Goal: Use online tool/utility: Use online tool/utility

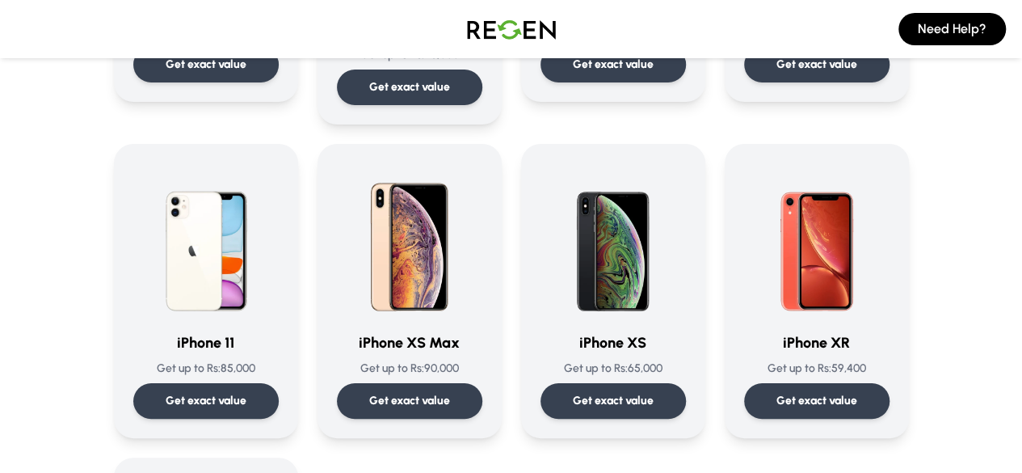
scroll to position [1657, 0]
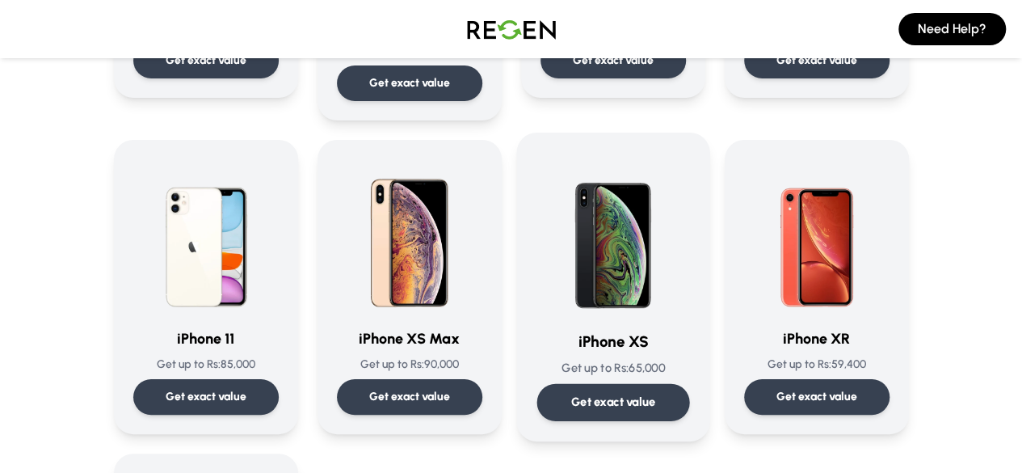
click at [586, 384] on div "Get exact value" at bounding box center [612, 402] width 153 height 37
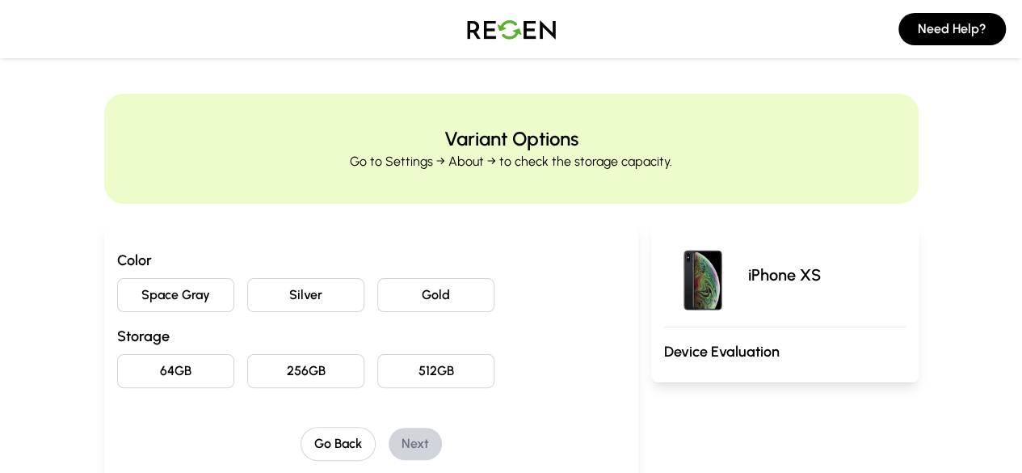
click at [247, 281] on button "Silver" at bounding box center [305, 295] width 117 height 34
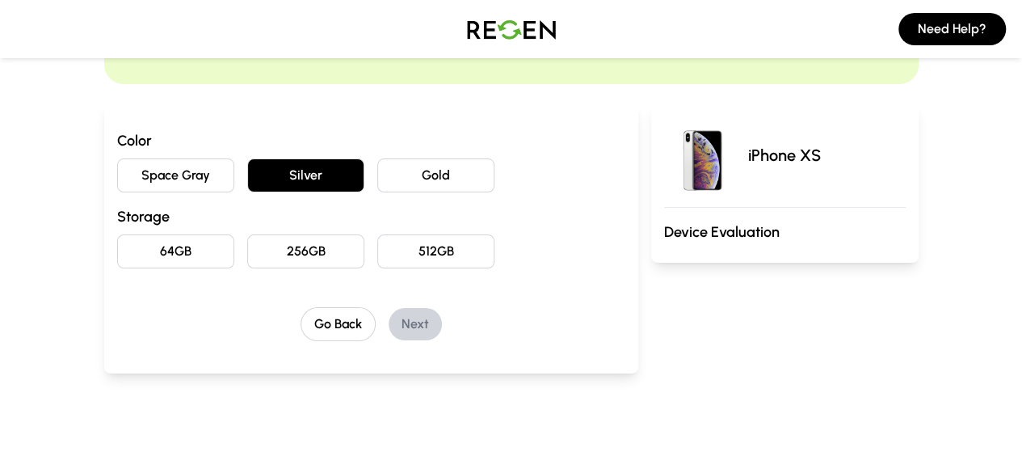
scroll to position [152, 0]
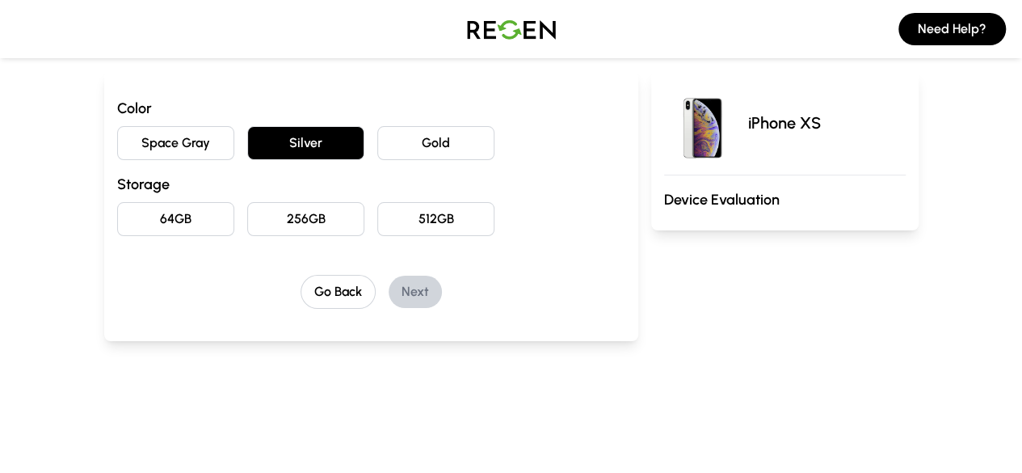
click at [117, 217] on button "64GB" at bounding box center [175, 219] width 117 height 34
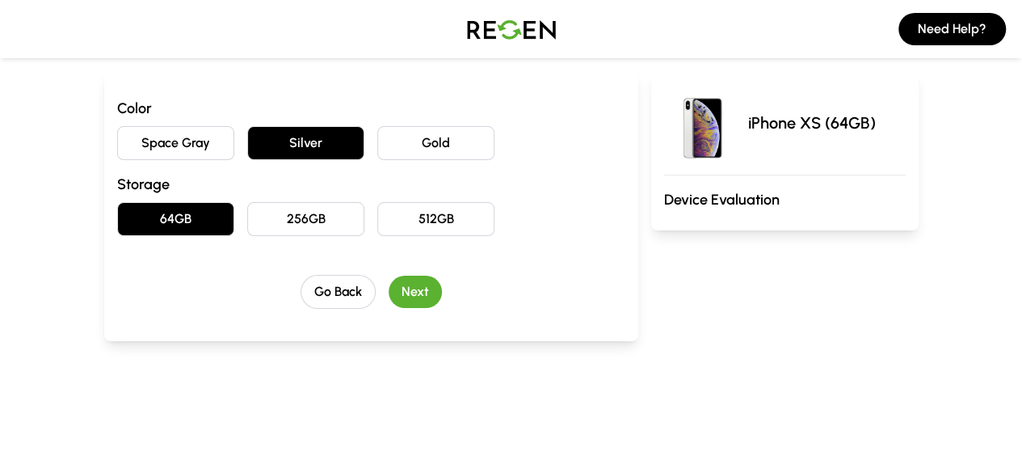
click at [389, 278] on button "Next" at bounding box center [415, 291] width 53 height 32
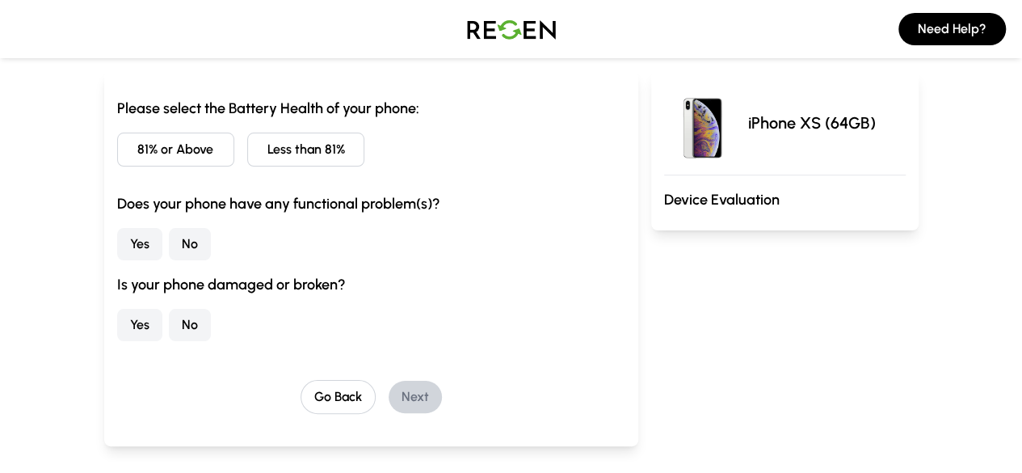
click at [117, 239] on button "Yes" at bounding box center [139, 244] width 45 height 32
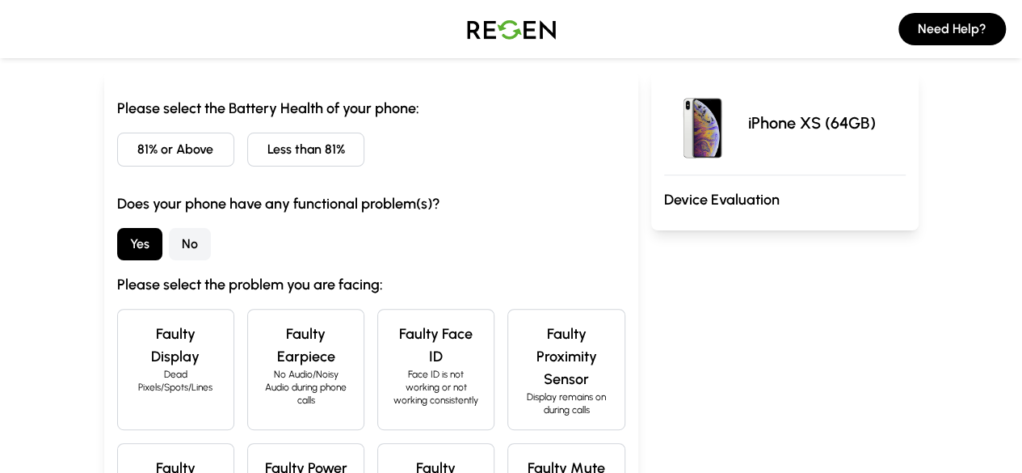
click at [169, 246] on button "No" at bounding box center [190, 244] width 42 height 32
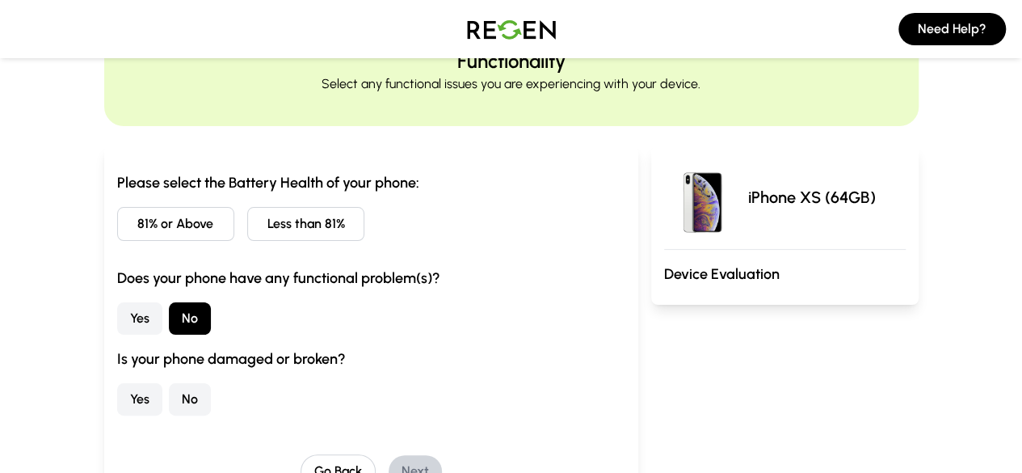
scroll to position [77, 0]
click at [247, 221] on button "Less than 81%" at bounding box center [305, 225] width 117 height 34
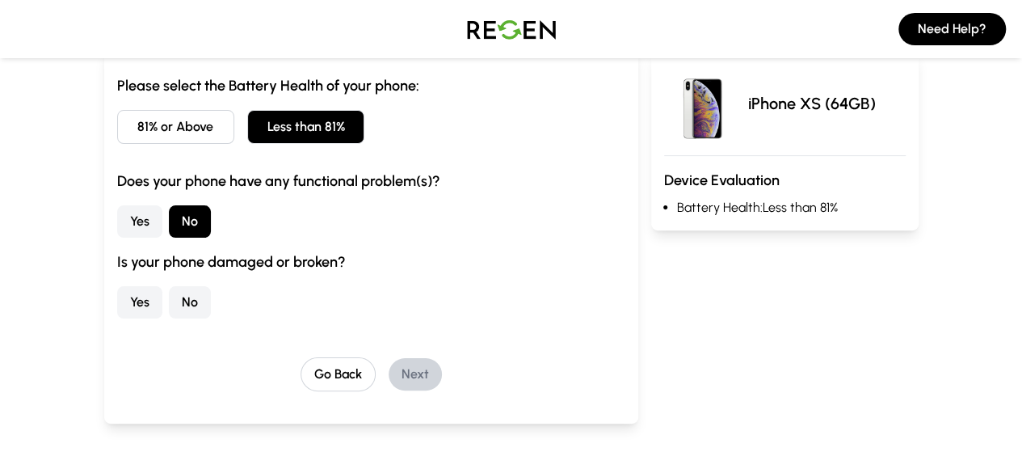
scroll to position [174, 0]
click at [169, 296] on button "No" at bounding box center [190, 302] width 42 height 32
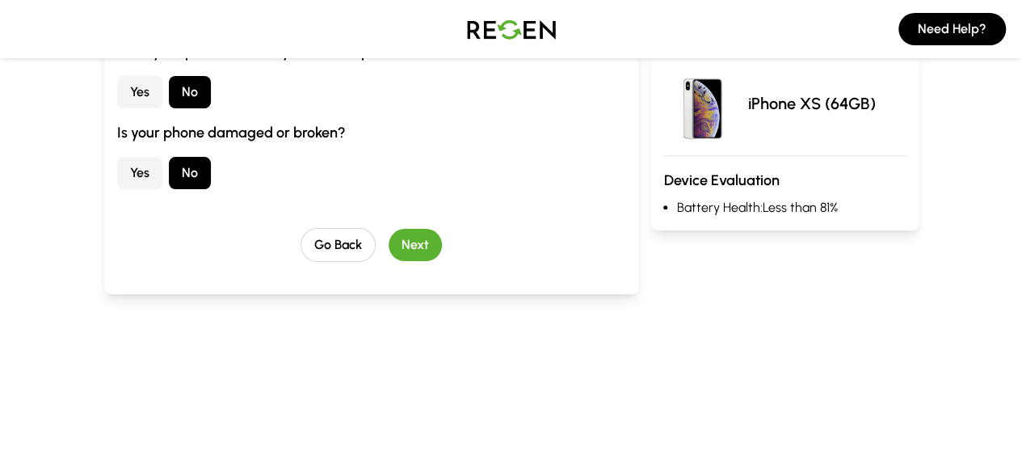
click at [389, 236] on button "Next" at bounding box center [415, 245] width 53 height 32
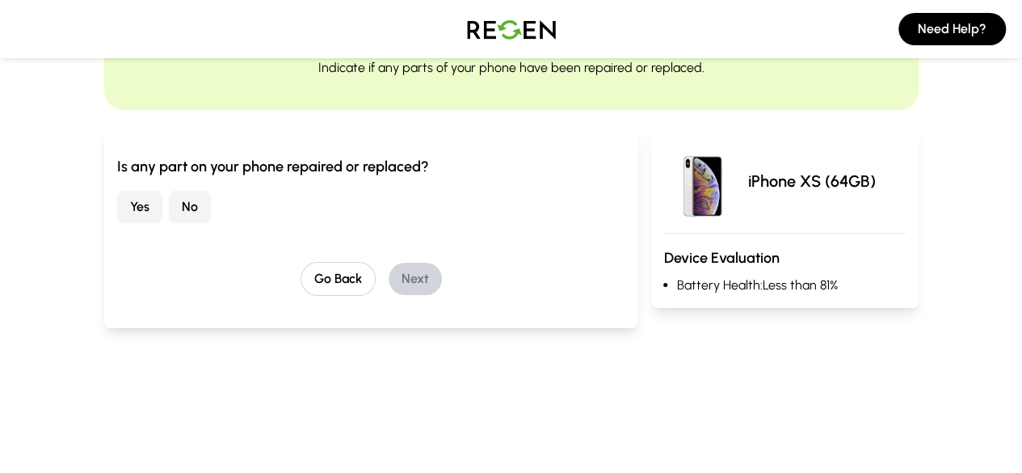
scroll to position [91, 0]
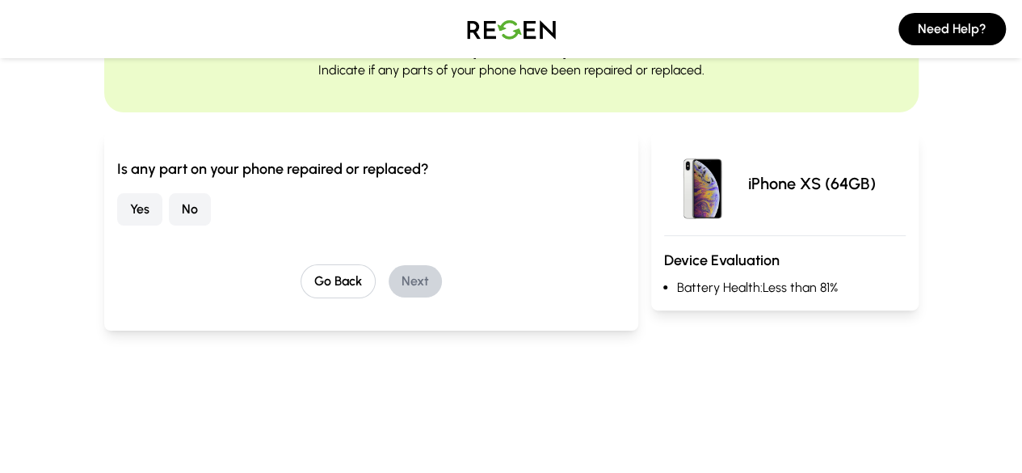
click at [169, 204] on button "No" at bounding box center [190, 209] width 42 height 32
click at [389, 278] on button "Next" at bounding box center [415, 281] width 53 height 32
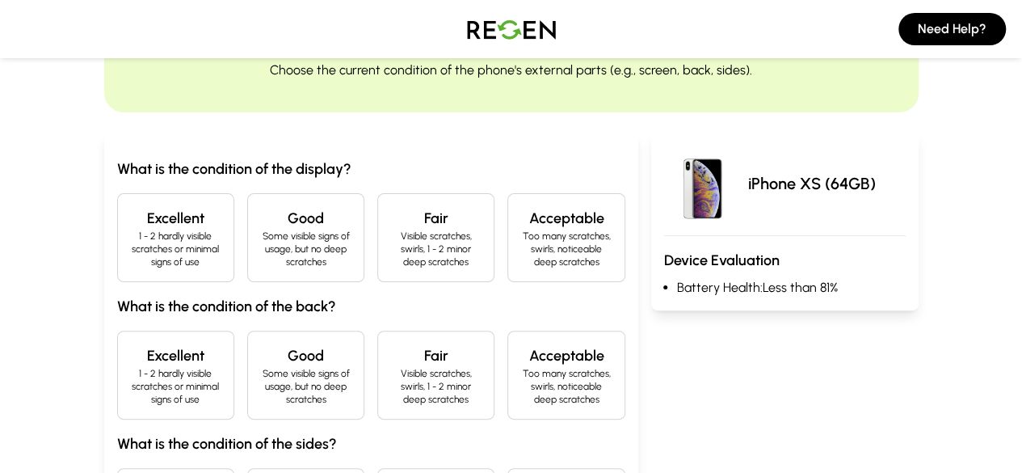
click at [131, 216] on h4 "Excellent" at bounding box center [176, 218] width 90 height 23
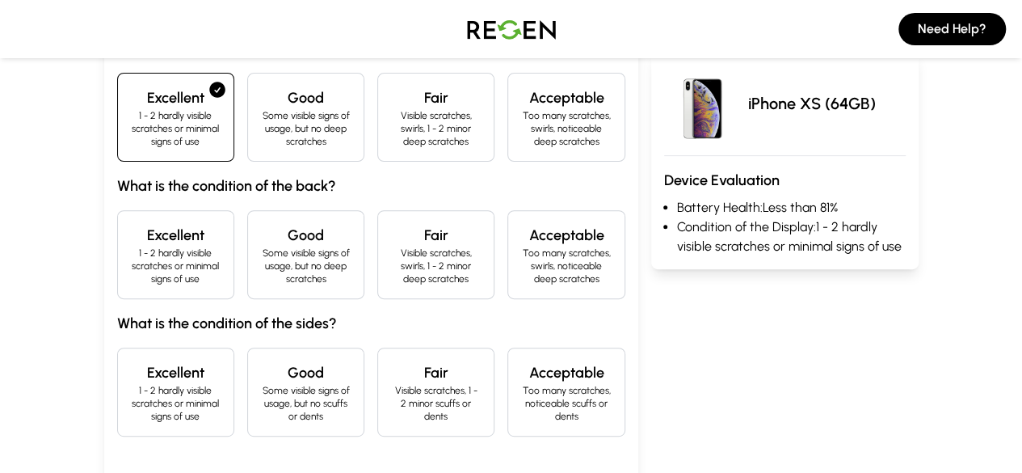
click at [131, 228] on h4 "Excellent" at bounding box center [176, 235] width 90 height 23
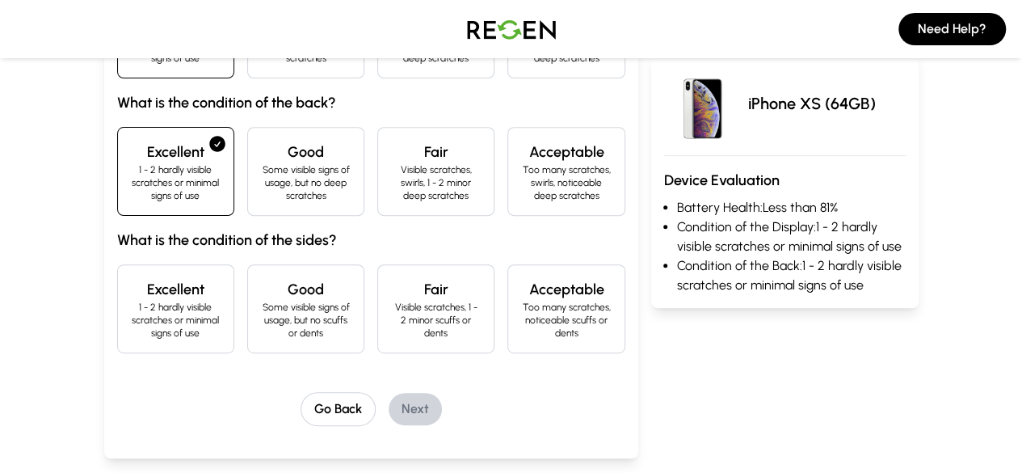
scroll to position [305, 0]
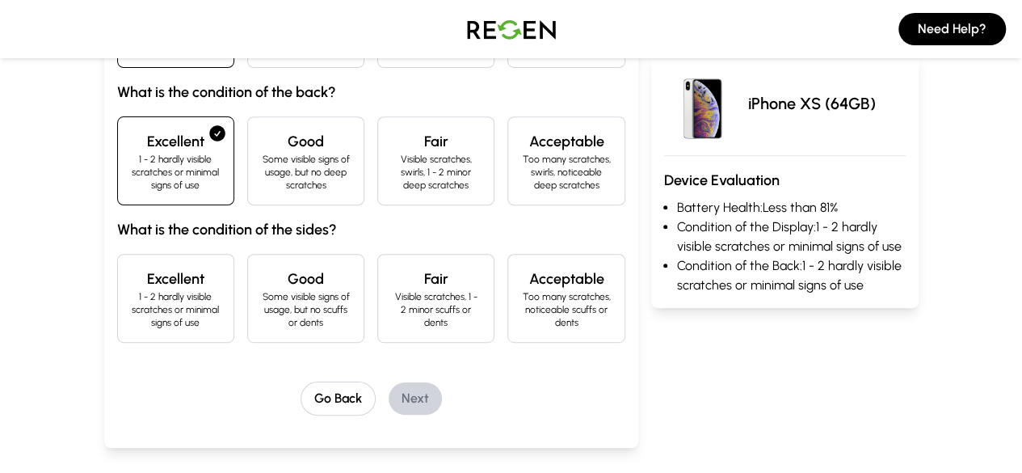
click at [131, 267] on h4 "Excellent" at bounding box center [176, 278] width 90 height 23
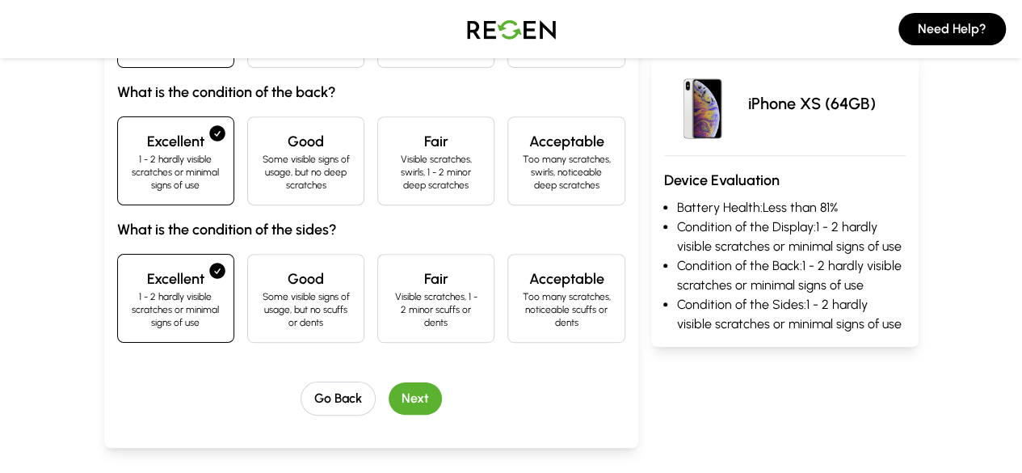
click at [394, 382] on button "Next" at bounding box center [415, 398] width 53 height 32
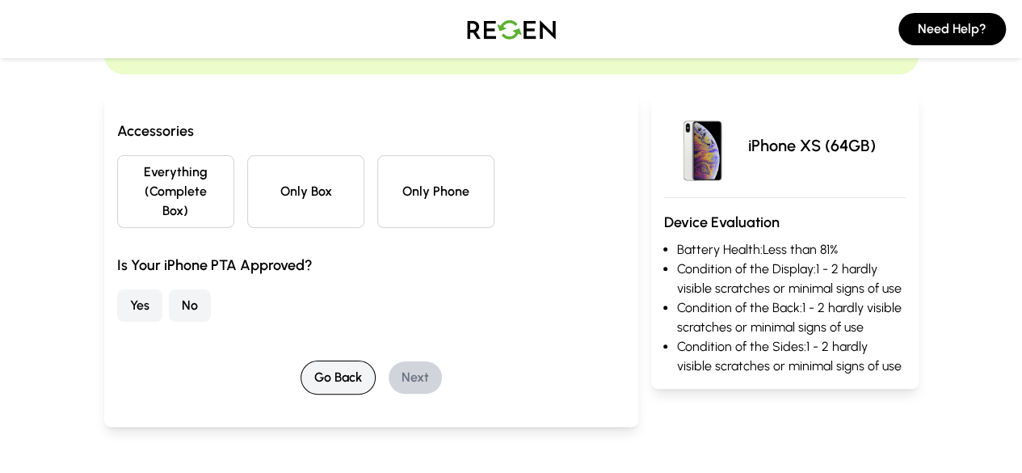
click at [301, 364] on button "Go Back" at bounding box center [338, 377] width 75 height 34
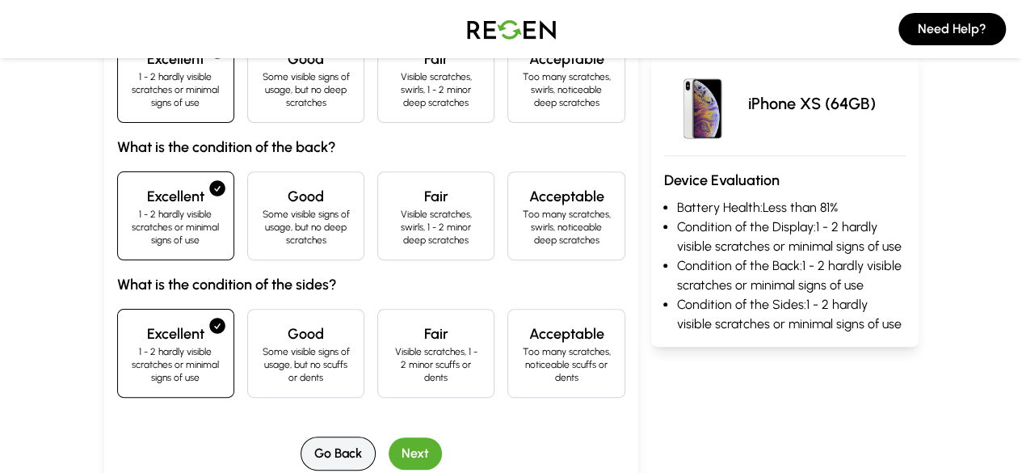
scroll to position [253, 0]
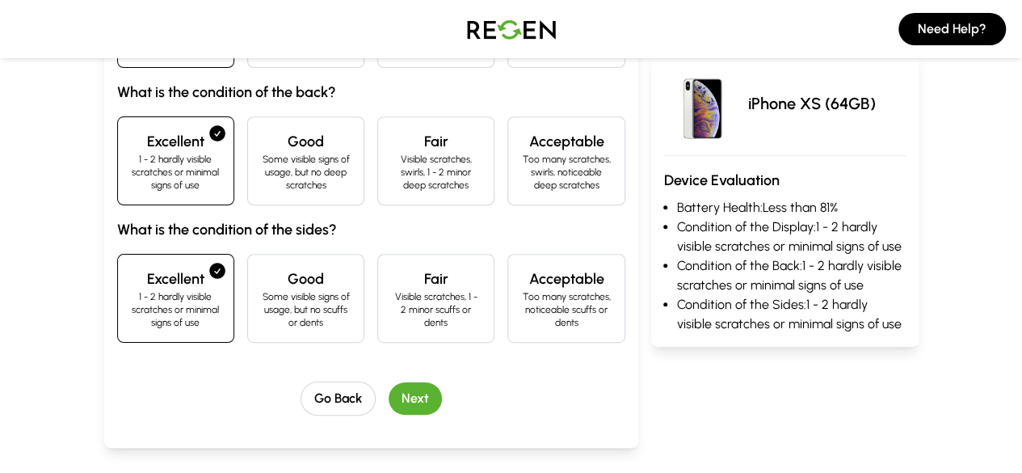
click at [389, 382] on button "Next" at bounding box center [415, 398] width 53 height 32
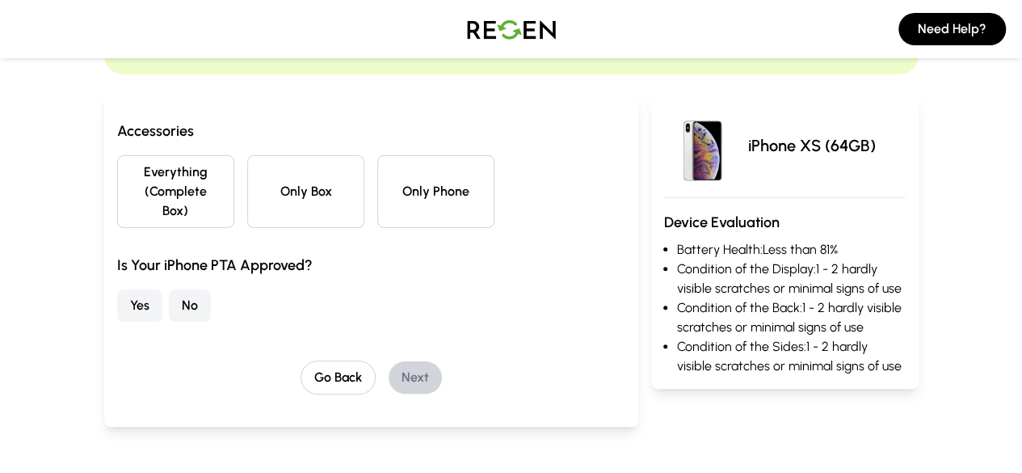
click at [398, 181] on button "Only Phone" at bounding box center [435, 191] width 117 height 73
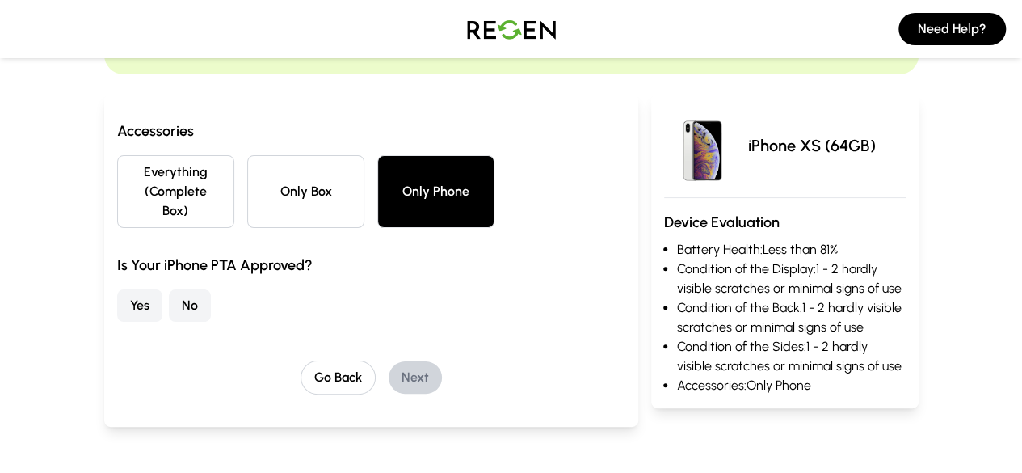
click at [117, 289] on button "Yes" at bounding box center [139, 305] width 45 height 32
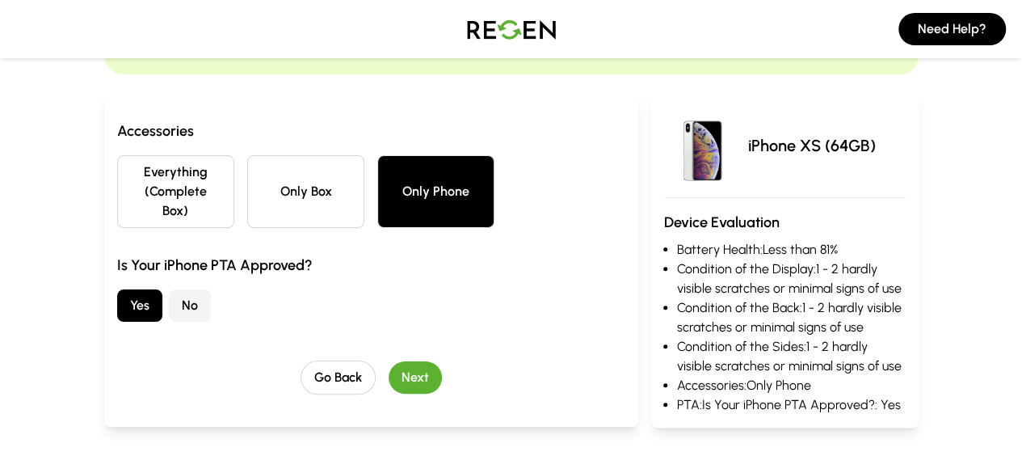
click at [389, 361] on button "Next" at bounding box center [415, 377] width 53 height 32
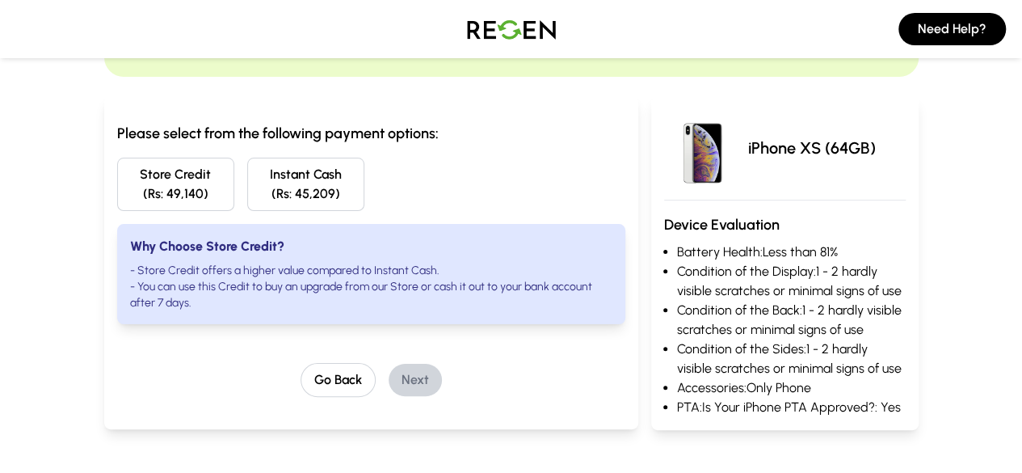
scroll to position [137, 0]
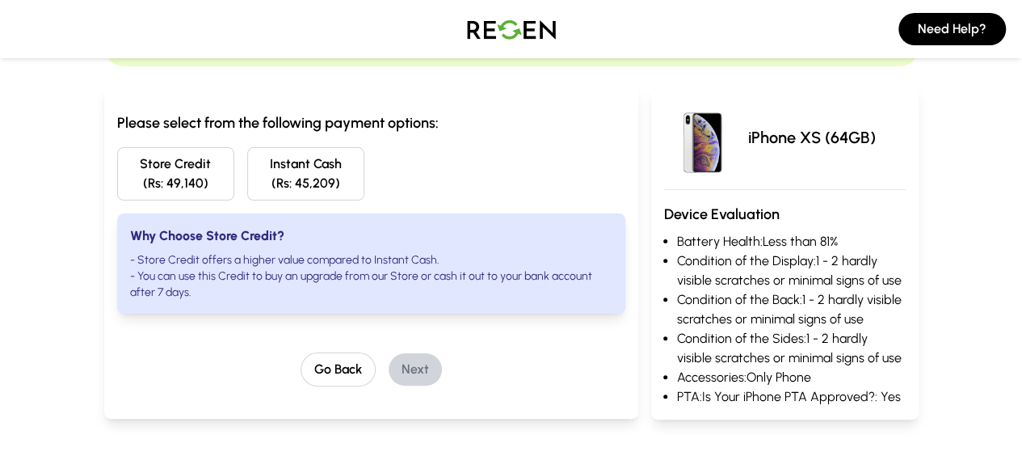
click at [117, 170] on button "Store Credit (Rs: 49,140)" at bounding box center [175, 173] width 117 height 53
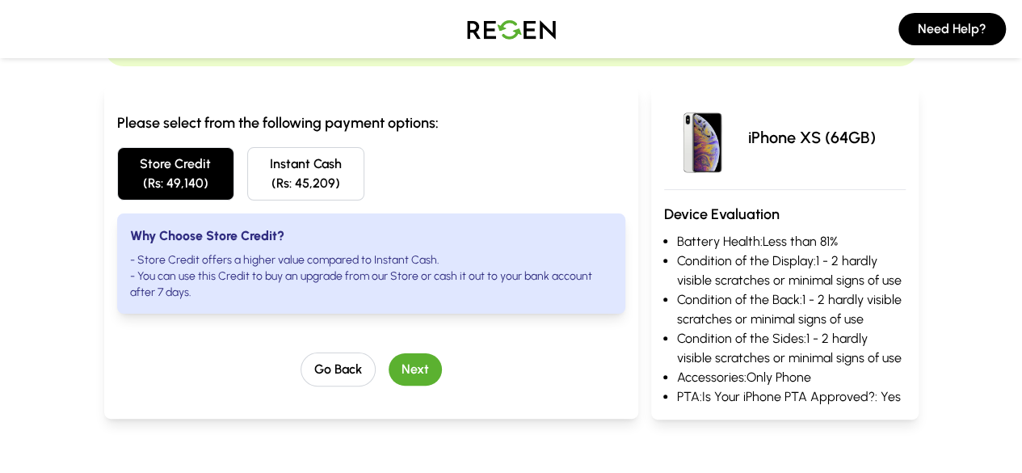
click at [117, 178] on button "Store Credit (Rs: 49,140)" at bounding box center [175, 173] width 117 height 53
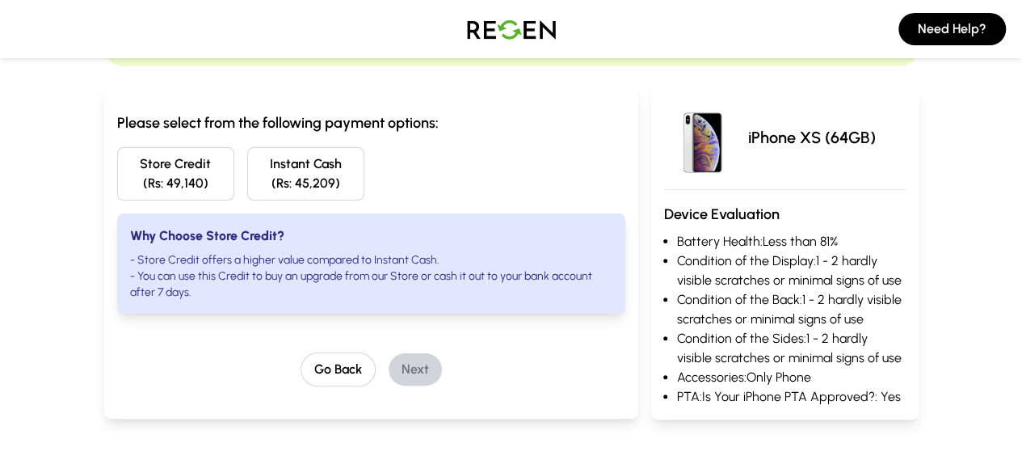
click at [117, 176] on button "Store Credit (Rs: 49,140)" at bounding box center [175, 173] width 117 height 53
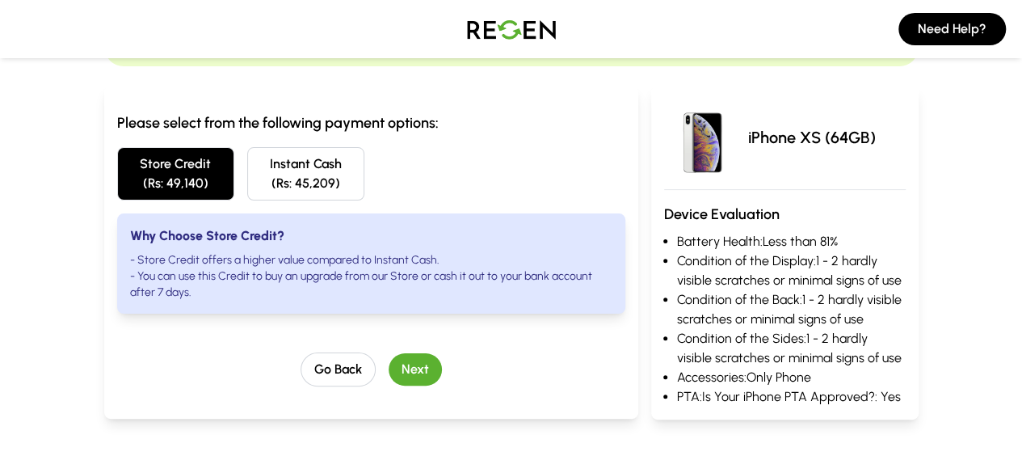
click at [117, 177] on button "Store Credit (Rs: 49,140)" at bounding box center [175, 173] width 117 height 53
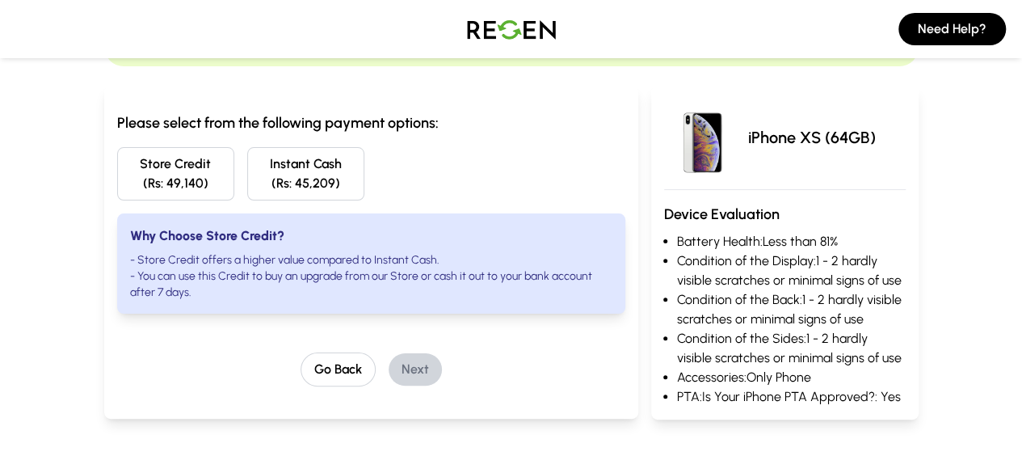
click at [117, 177] on button "Store Credit (Rs: 49,140)" at bounding box center [175, 173] width 117 height 53
click at [117, 168] on button "Store Credit (Rs: 49,140)" at bounding box center [175, 173] width 117 height 53
click at [117, 165] on button "Store Credit (Rs: 49,140)" at bounding box center [175, 173] width 117 height 53
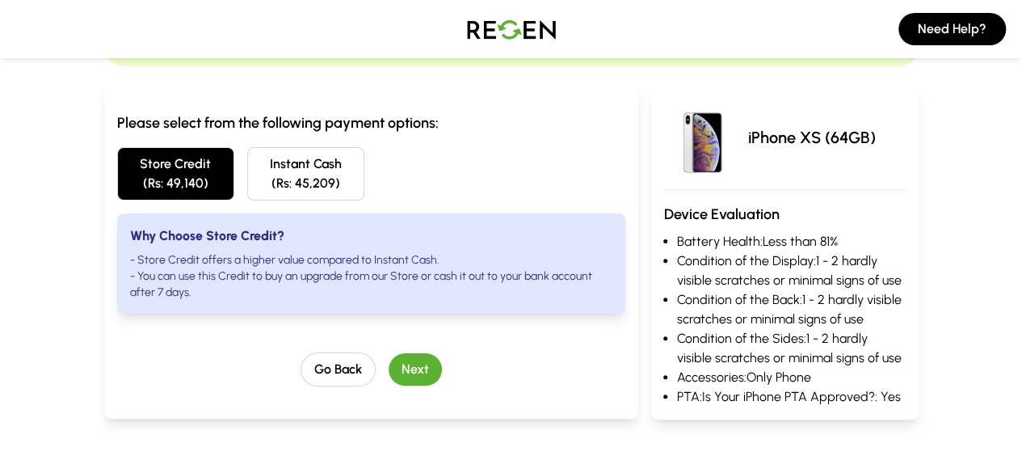
click at [117, 166] on button "Store Credit (Rs: 49,140)" at bounding box center [175, 173] width 117 height 53
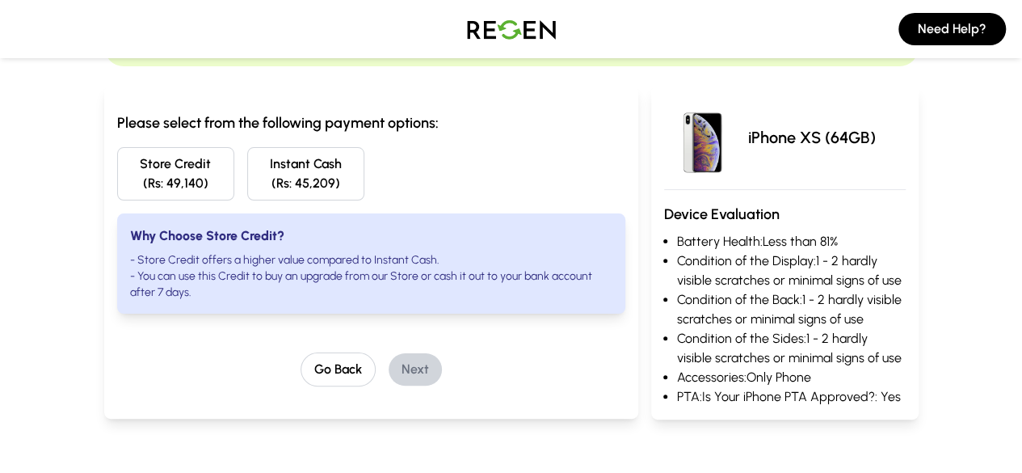
click at [117, 170] on button "Store Credit (Rs: 49,140)" at bounding box center [175, 173] width 117 height 53
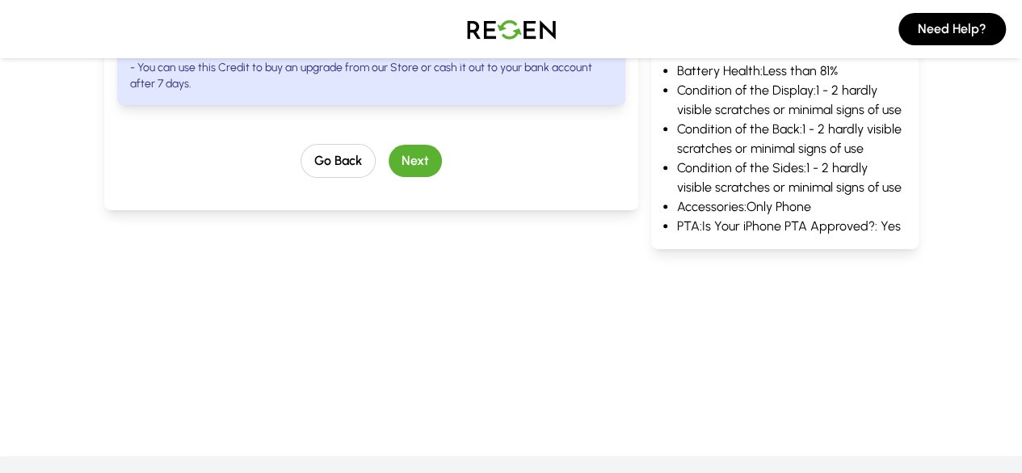
scroll to position [349, 0]
